Goal: Task Accomplishment & Management: Manage account settings

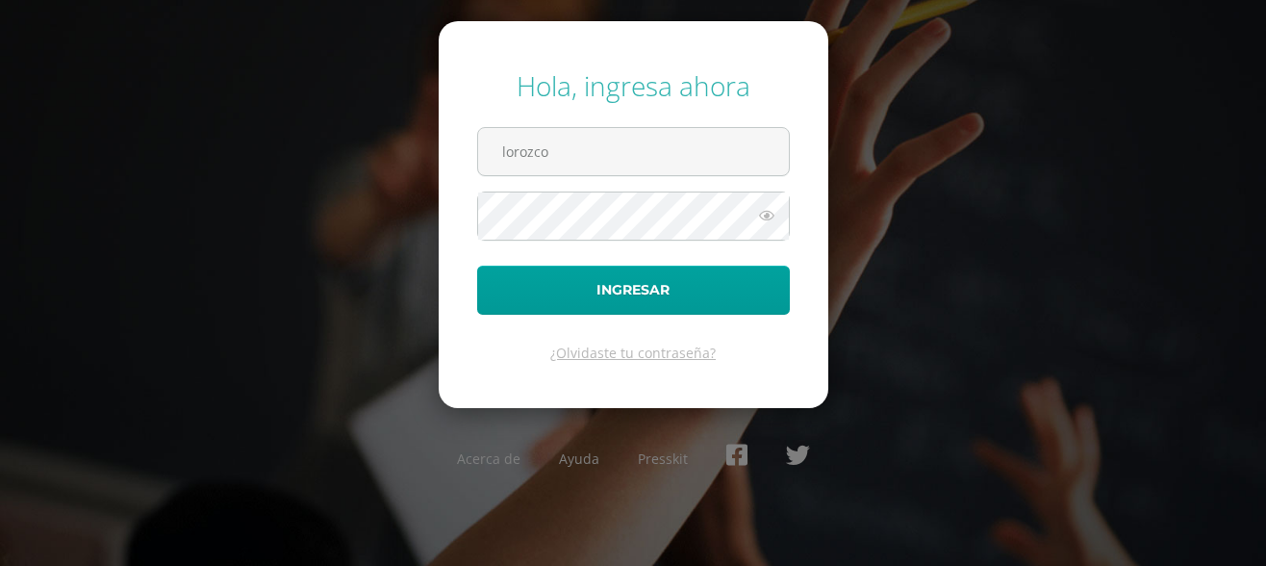
type input "lorozco@colegiodonboscogt.onmicrosoft.com"
click at [477, 266] on button "Ingresar" at bounding box center [633, 290] width 313 height 49
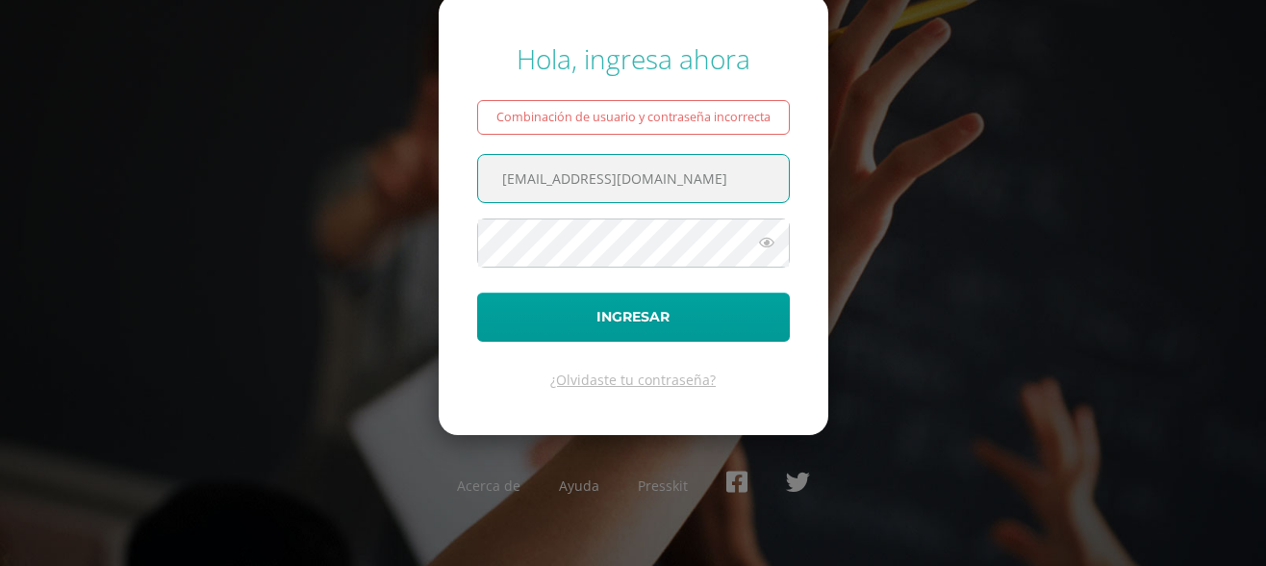
scroll to position [0, 28]
drag, startPoint x: 563, startPoint y: 178, endPoint x: 942, endPoint y: 156, distance: 379.7
click at [942, 156] on div "Hola, ingresa ahora Combinación de usuario y contraseña incorrecta lorozco@cole…" at bounding box center [633, 283] width 1241 height 516
type input "[EMAIL_ADDRESS][DOMAIN_NAME],gt"
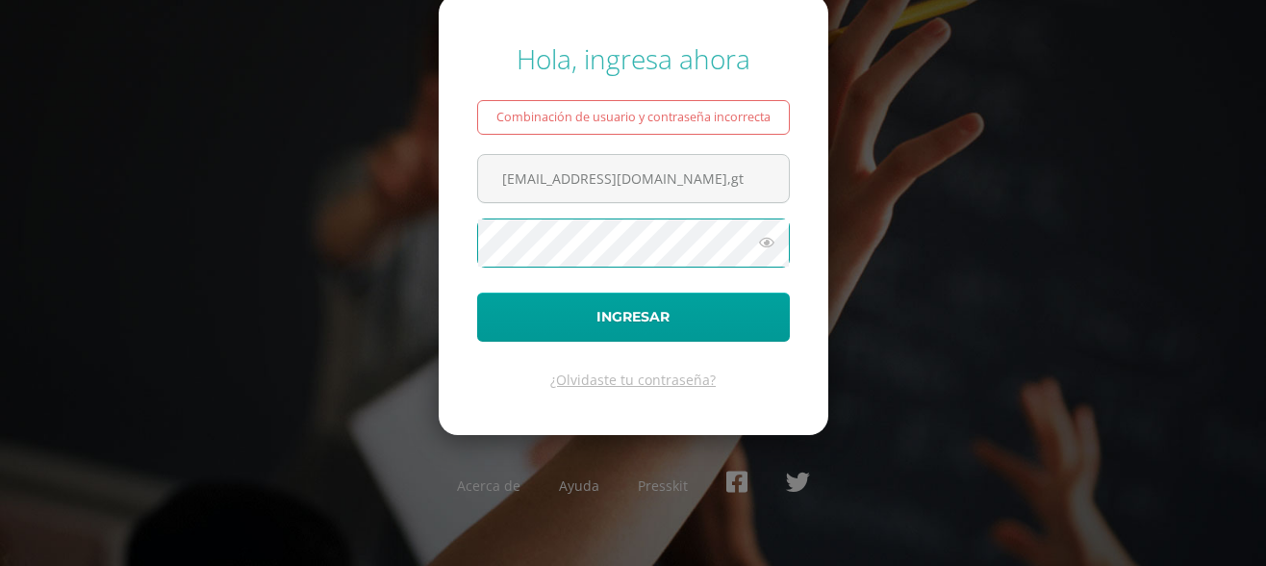
click at [477, 292] on button "Ingresar" at bounding box center [633, 316] width 313 height 49
drag, startPoint x: 705, startPoint y: 179, endPoint x: 428, endPoint y: 202, distance: 278.1
click at [428, 202] on div "Hola, ingresa ahora Combinación de usuario y contraseña incorrecta lorozco@donb…" at bounding box center [633, 283] width 1241 height 516
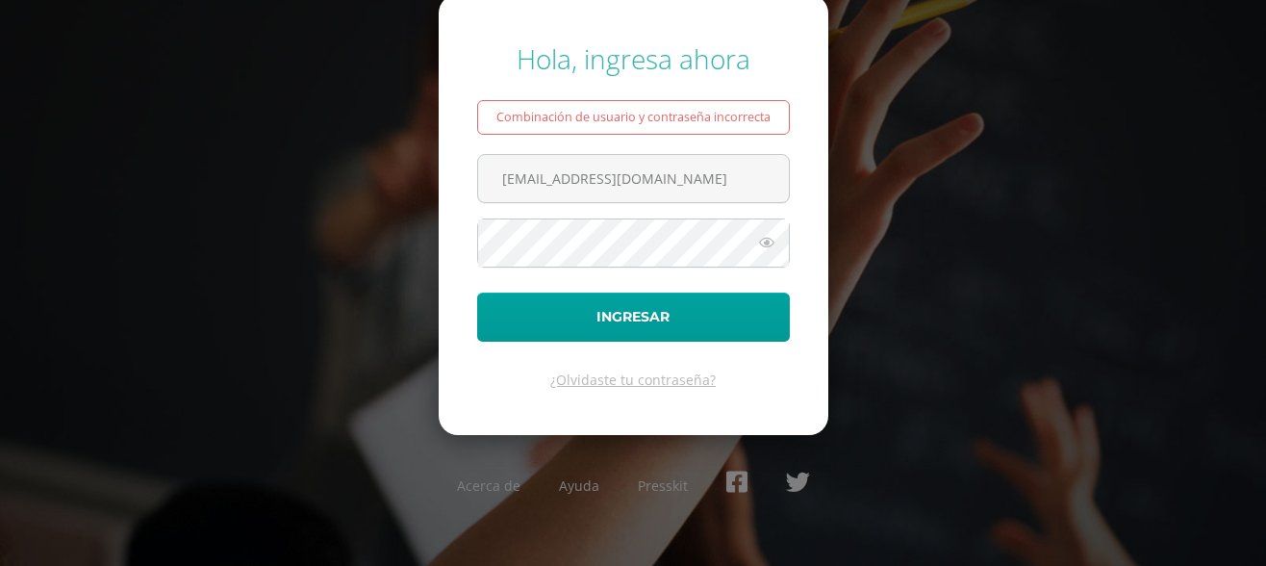
type input "lorozco@donbosco.edu.gt"
click at [477, 292] on button "Ingresar" at bounding box center [633, 316] width 313 height 49
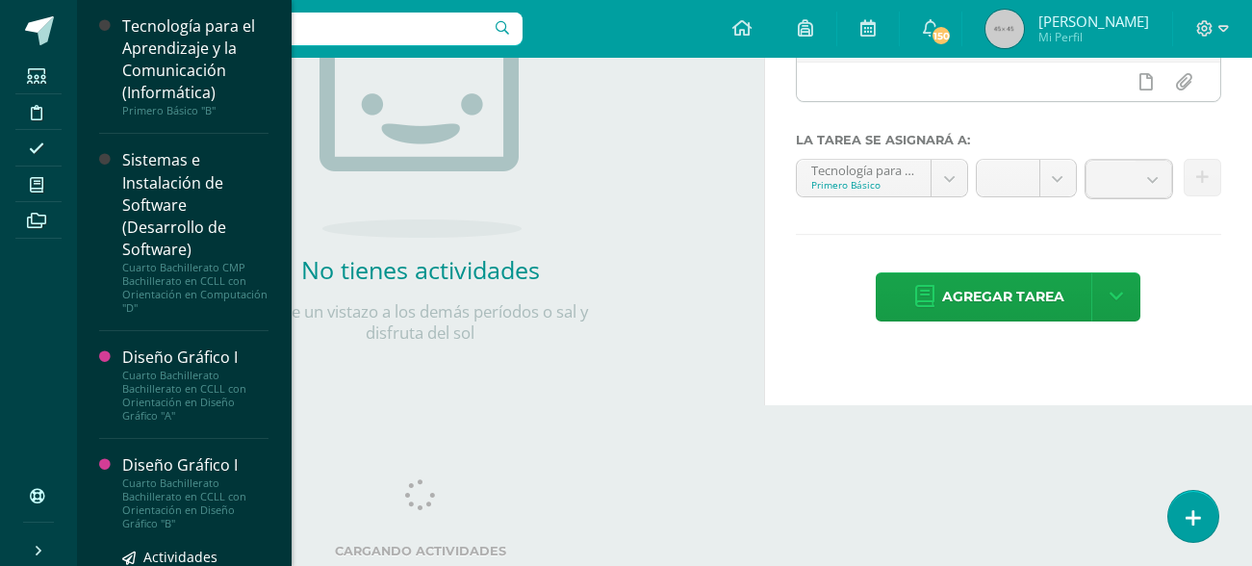
scroll to position [175, 0]
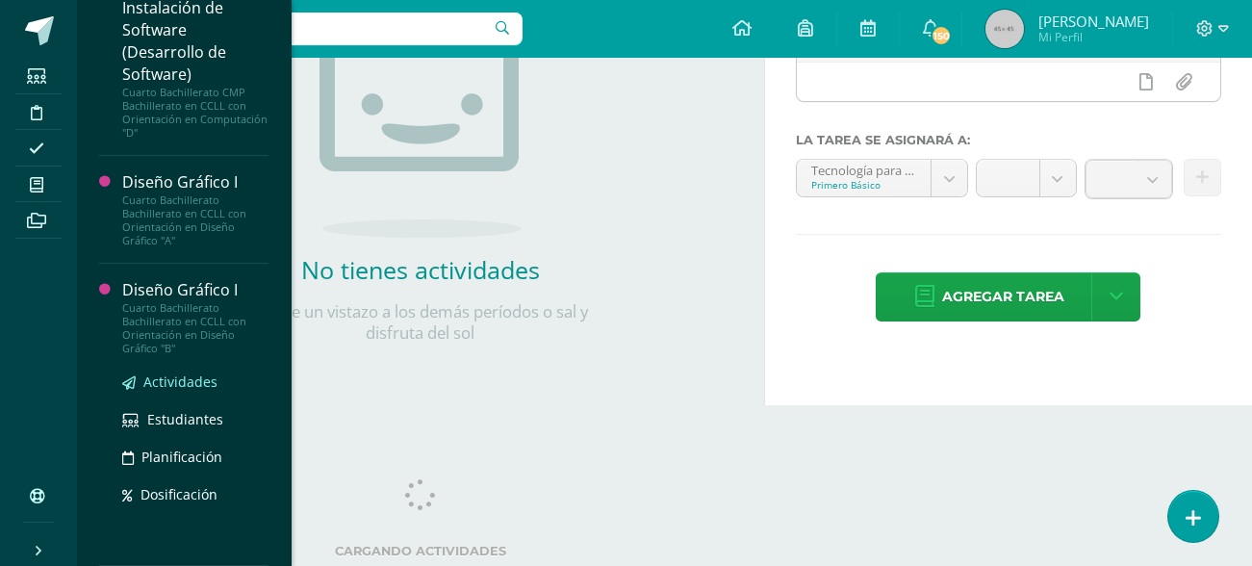
click at [199, 377] on span "Actividades" at bounding box center [180, 381] width 74 height 18
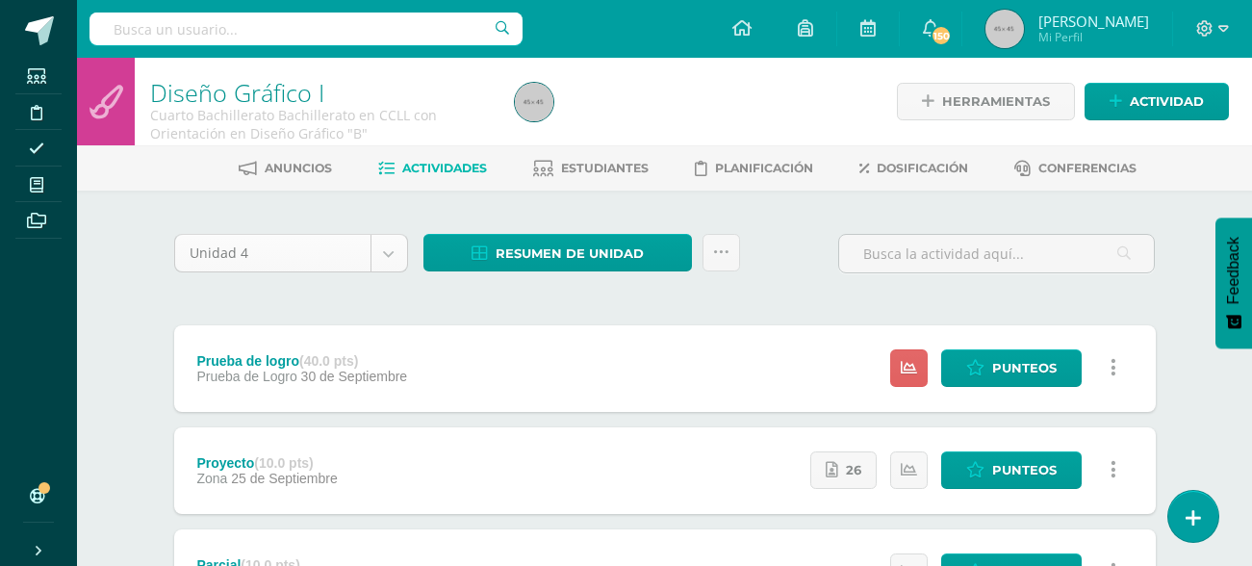
scroll to position [192, 0]
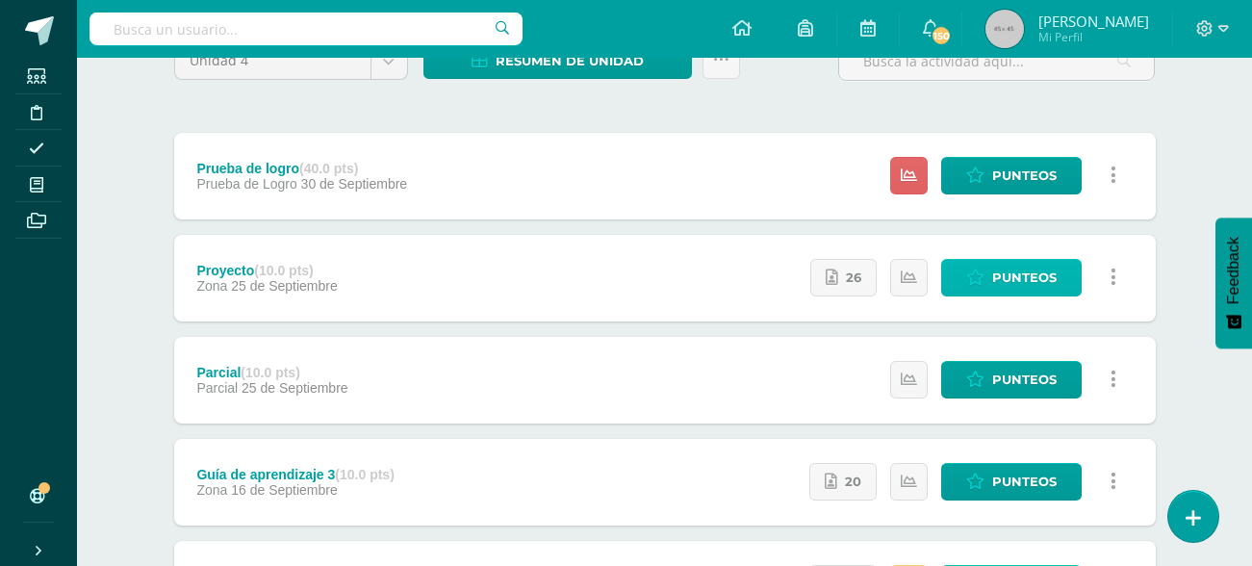
click at [1009, 278] on span "Punteos" at bounding box center [1024, 278] width 64 height 36
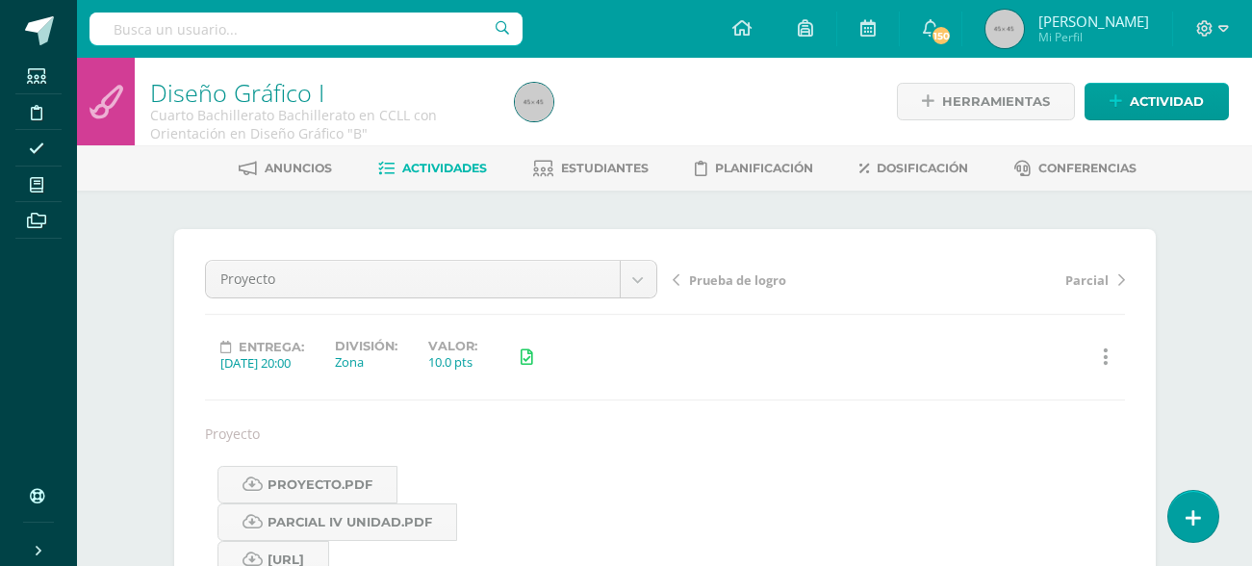
click at [444, 165] on span "Actividades" at bounding box center [444, 168] width 85 height 14
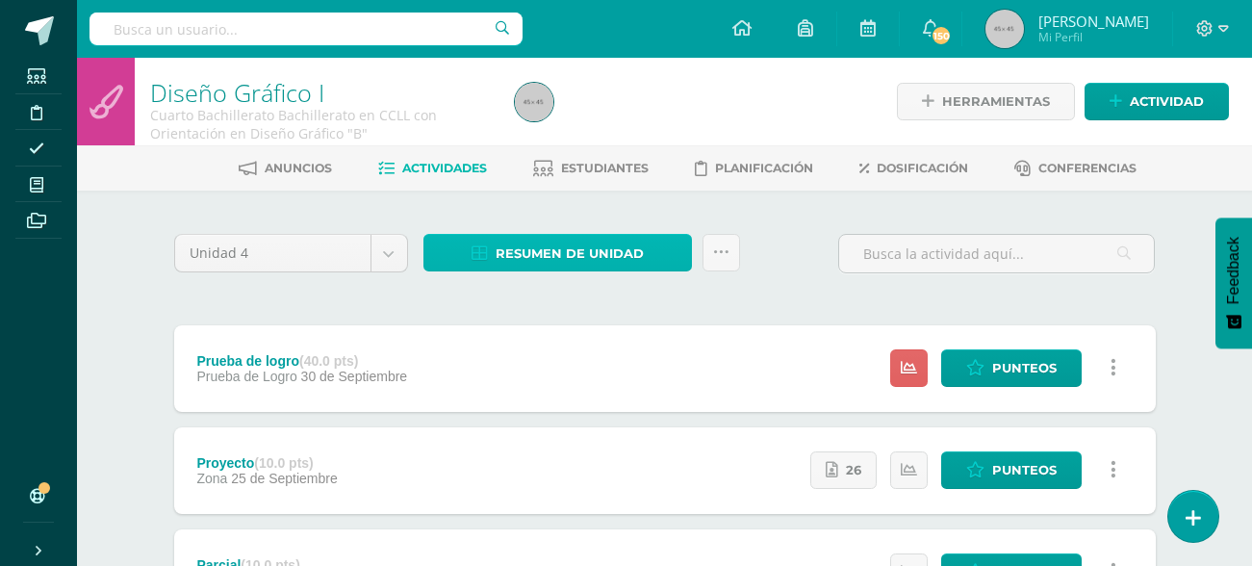
click at [605, 260] on span "Resumen de unidad" at bounding box center [569, 254] width 148 height 36
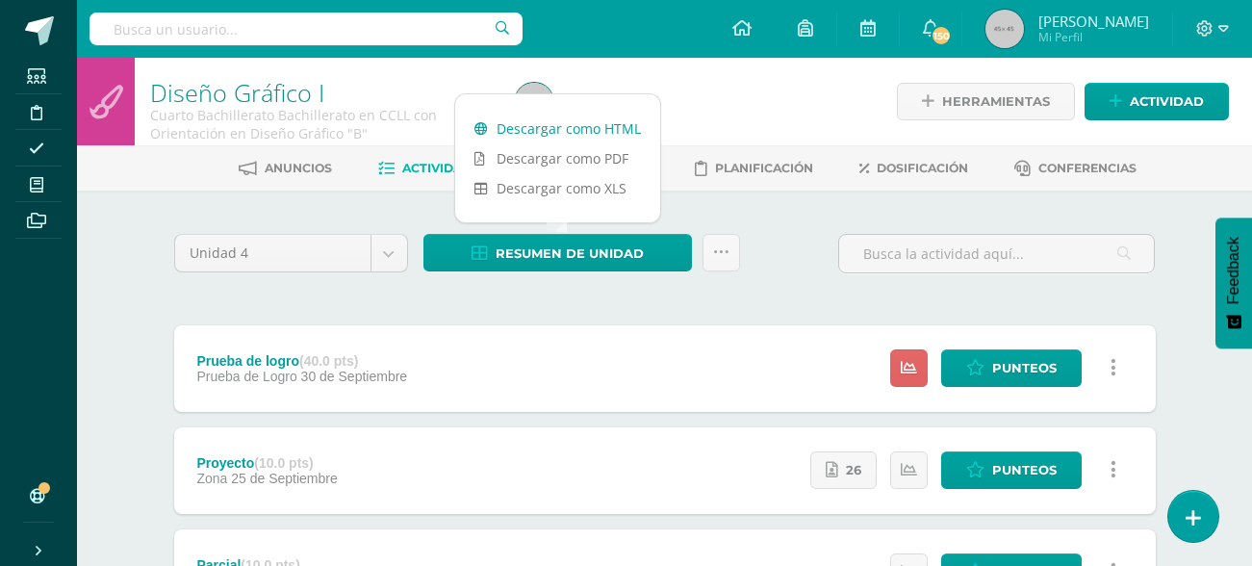
click at [583, 129] on link "Descargar como HTML" at bounding box center [557, 129] width 205 height 30
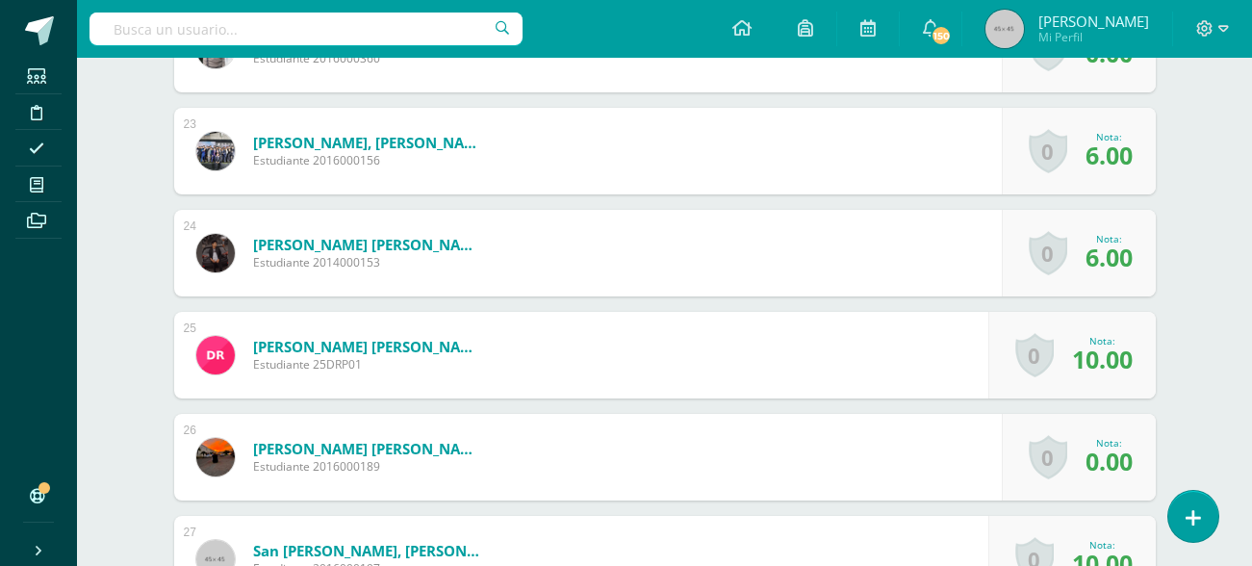
scroll to position [2900, 0]
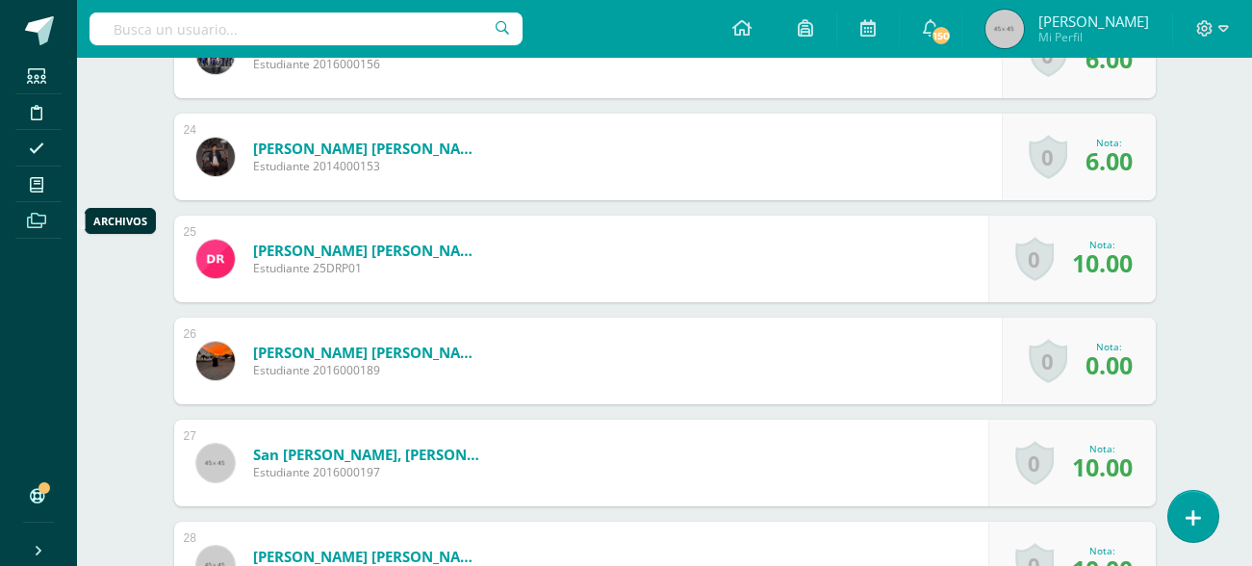
click at [33, 207] on span at bounding box center [36, 220] width 43 height 26
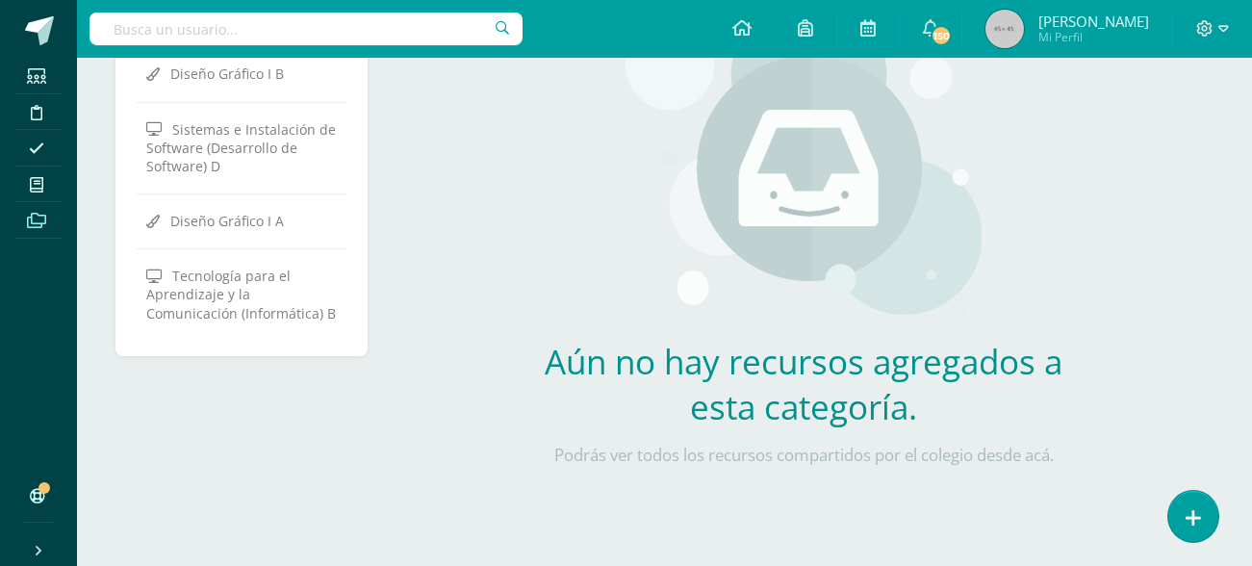
scroll to position [30, 0]
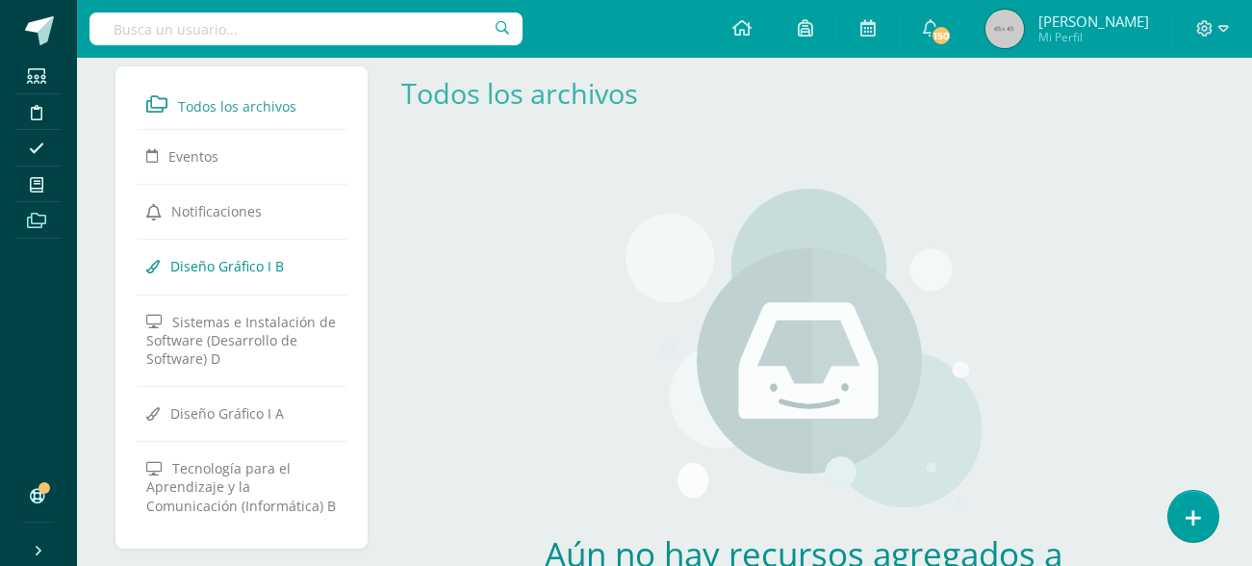
click at [261, 261] on span "Diseño Gráfico I B" at bounding box center [227, 266] width 114 height 18
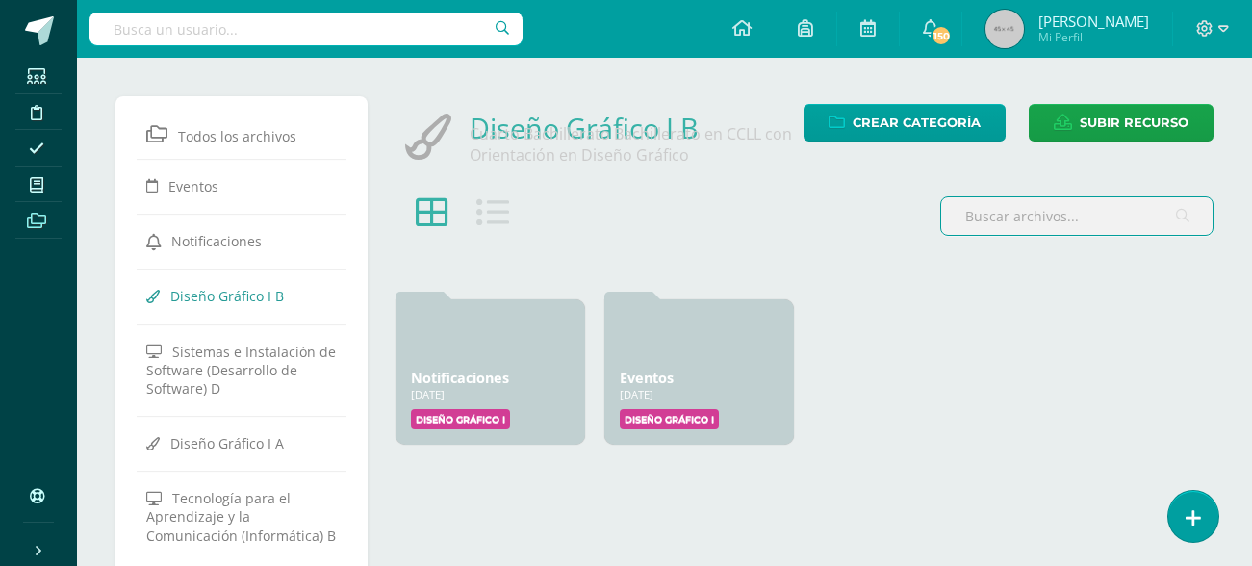
scroll to position [68, 0]
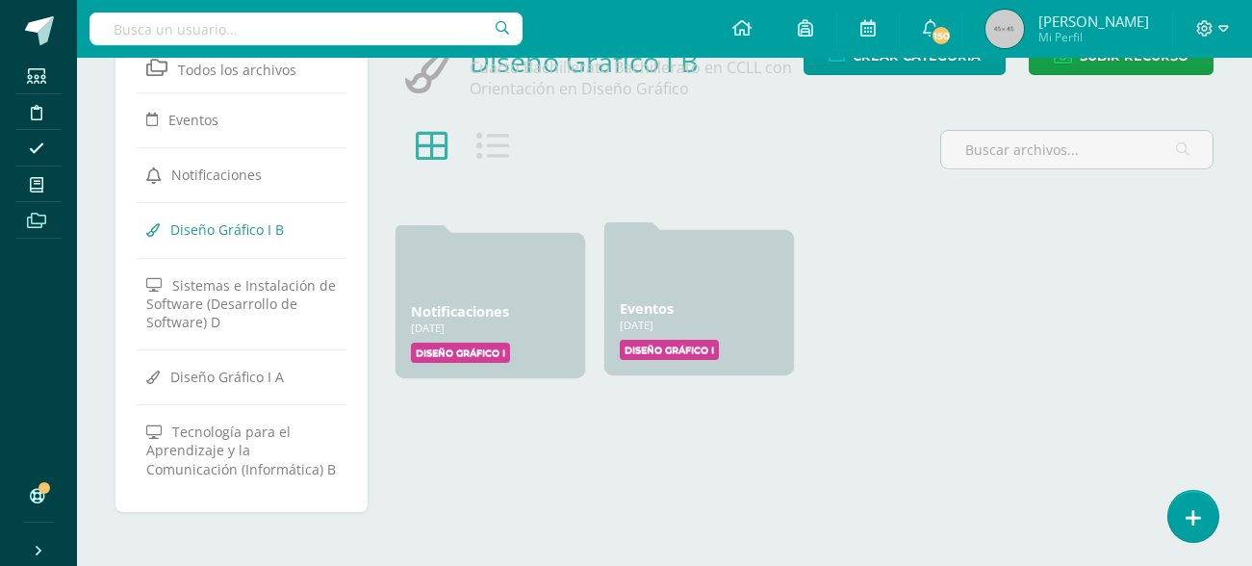
click at [685, 340] on label "Diseño Gráfico I" at bounding box center [669, 350] width 99 height 20
click at [669, 350] on label "Diseño Gráfico I" at bounding box center [669, 350] width 99 height 20
click at [673, 353] on label "Diseño Gráfico I" at bounding box center [669, 350] width 99 height 20
click at [673, 344] on label "Diseño Gráfico I" at bounding box center [669, 350] width 99 height 20
click at [706, 283] on div at bounding box center [699, 268] width 159 height 46
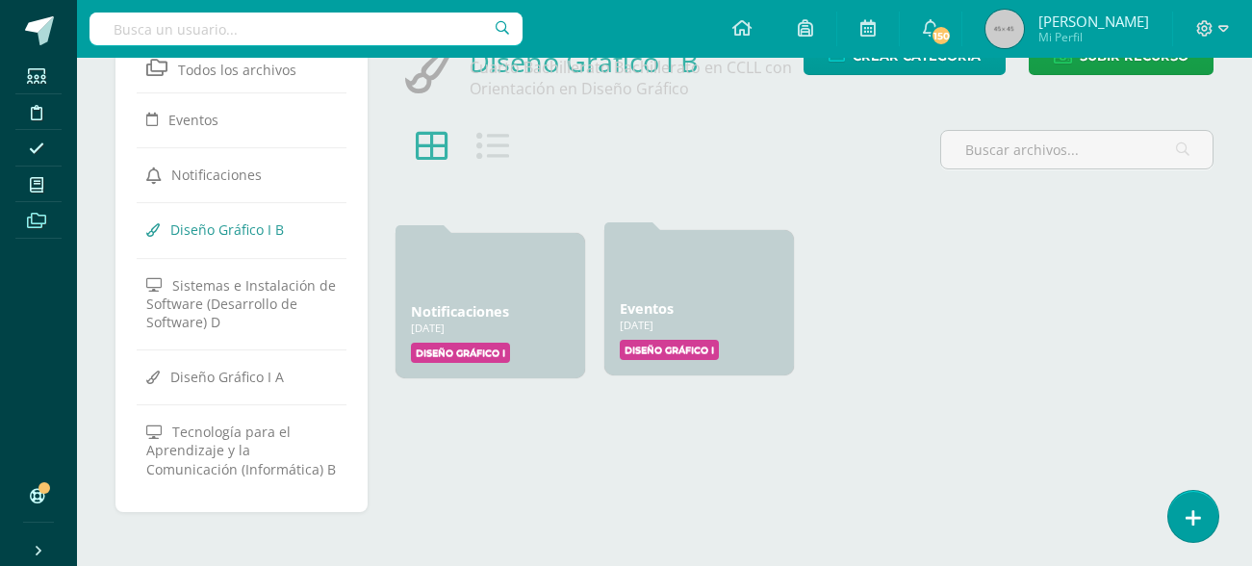
click at [678, 344] on label "Diseño Gráfico I" at bounding box center [669, 350] width 99 height 20
click at [688, 313] on div "Eventos 29 Ene, 2025" at bounding box center [699, 308] width 159 height 18
click at [661, 352] on label "Diseño Gráfico I" at bounding box center [669, 350] width 99 height 20
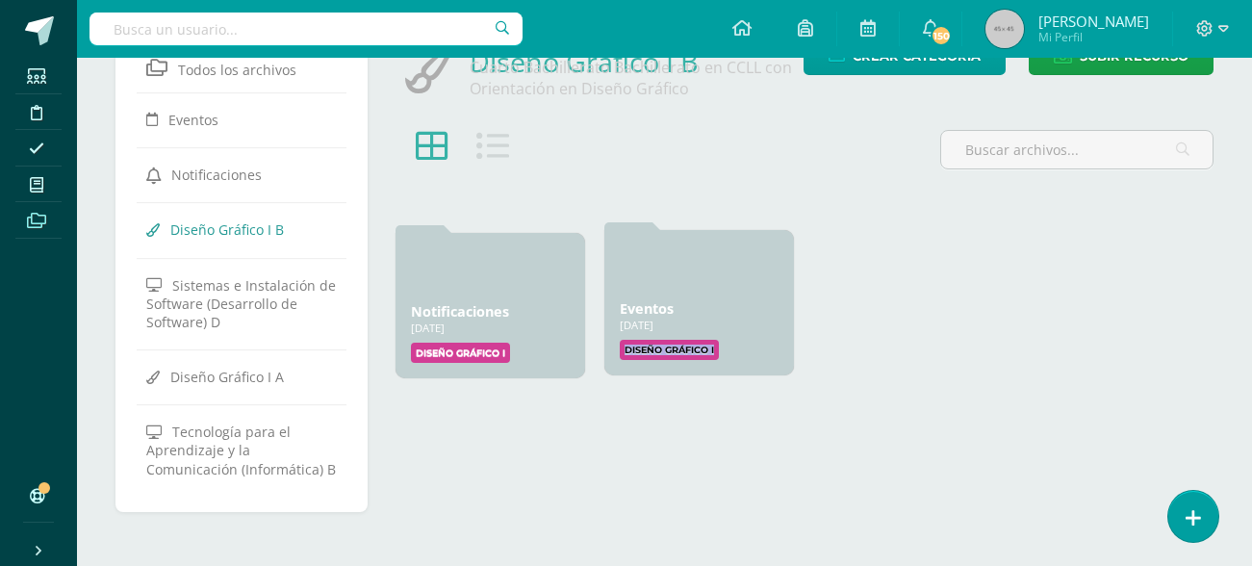
click at [661, 352] on label "Diseño Gráfico I" at bounding box center [669, 350] width 99 height 20
click at [463, 340] on label "Diseño Gráfico I" at bounding box center [460, 350] width 99 height 20
click at [681, 292] on div "Eventos 29 Ene, 2025 29 Ene, 2025 Creado por: Diseño Gráfico I" at bounding box center [699, 302] width 190 height 145
click at [661, 307] on link "Eventos" at bounding box center [647, 308] width 54 height 18
